Goal: Find specific page/section: Find specific page/section

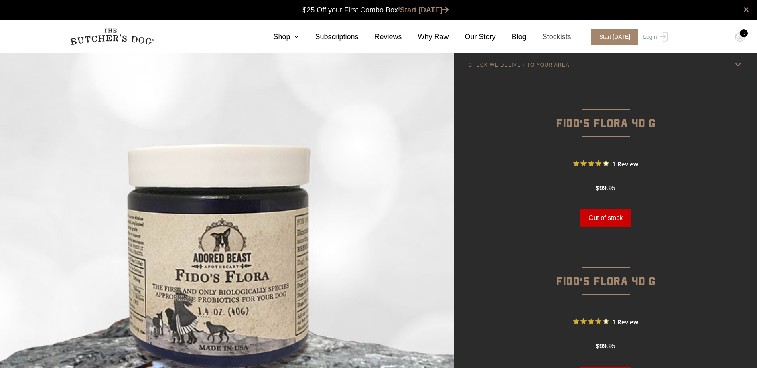
click at [555, 37] on link "Stockists" at bounding box center [549, 37] width 45 height 11
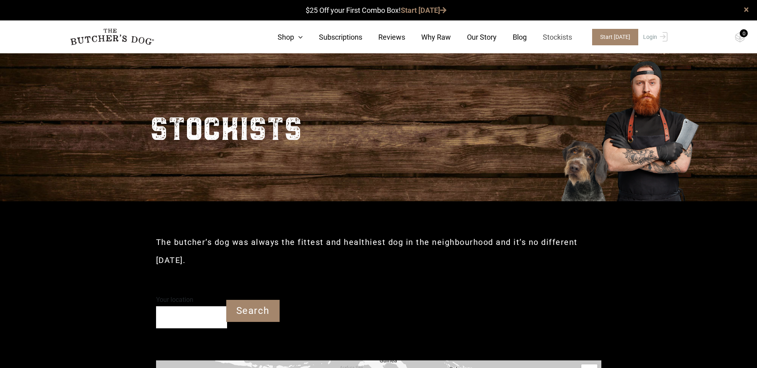
click at [564, 41] on link "Stockists" at bounding box center [549, 37] width 45 height 11
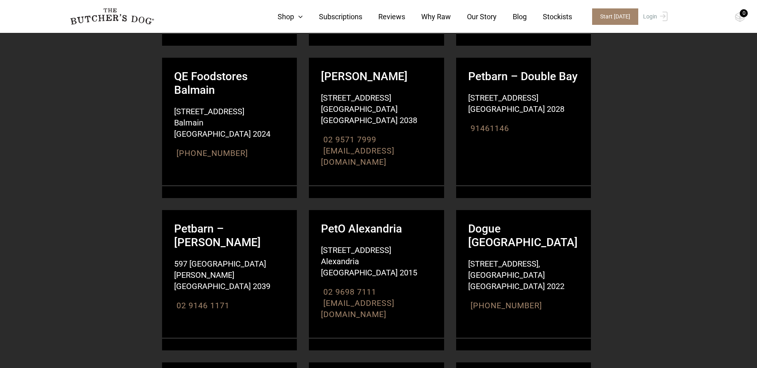
scroll to position [1325, 0]
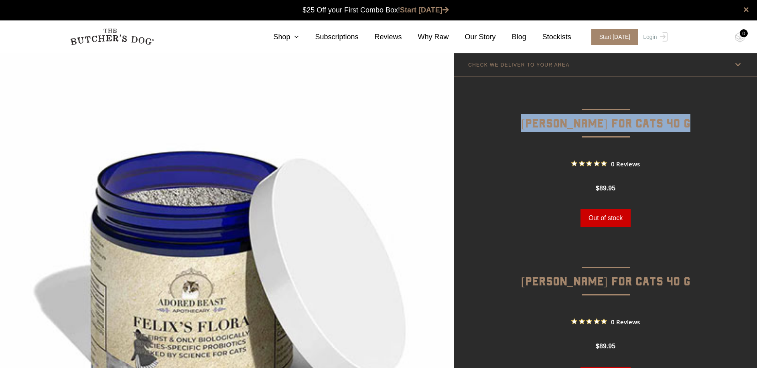
drag, startPoint x: 704, startPoint y: 122, endPoint x: 522, endPoint y: 124, distance: 181.8
click at [522, 124] on p "Felix’s Flora for Cats 40 g" at bounding box center [605, 111] width 303 height 61
click at [410, 100] on img at bounding box center [227, 280] width 454 height 454
click at [331, 91] on img at bounding box center [227, 280] width 454 height 454
